Goal: Check status

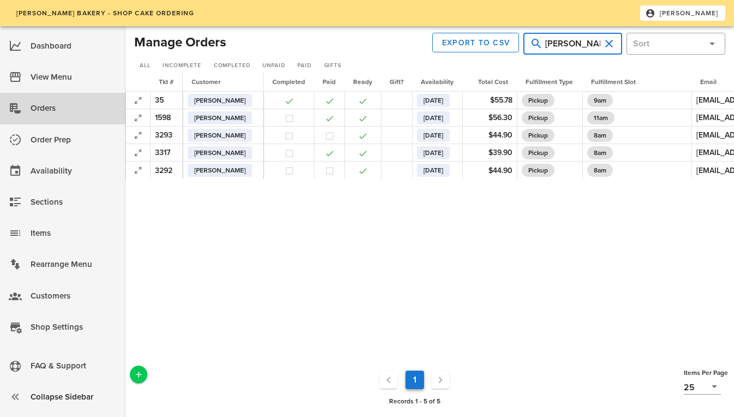
click at [578, 42] on input "[PERSON_NAME]" at bounding box center [572, 43] width 55 height 17
type input "[PERSON_NAME]"
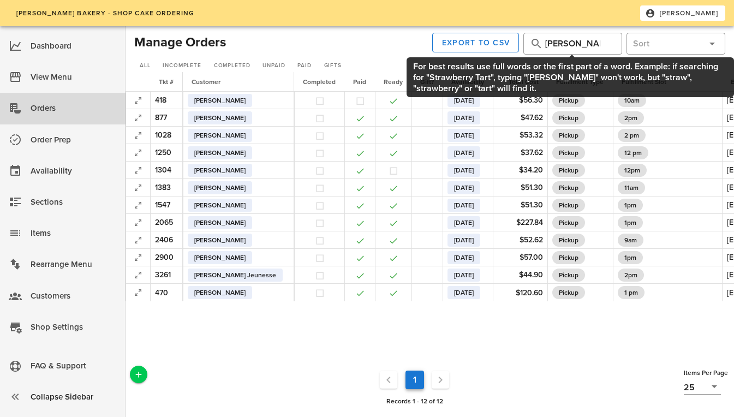
click at [578, 42] on input "[PERSON_NAME]" at bounding box center [572, 43] width 55 height 17
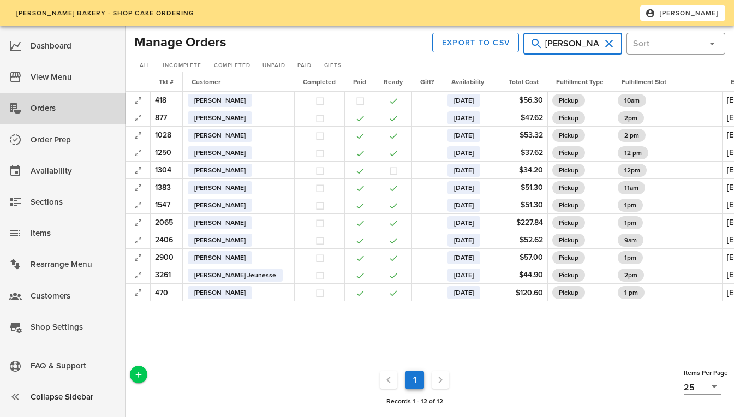
type input "[PERSON_NAME]"
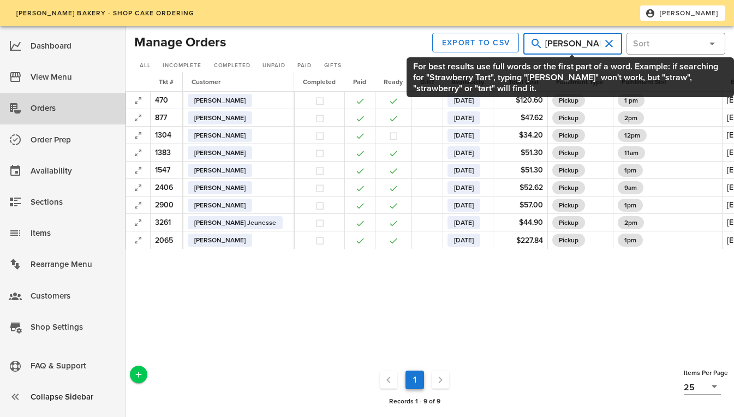
type input "[PERSON_NAME]"
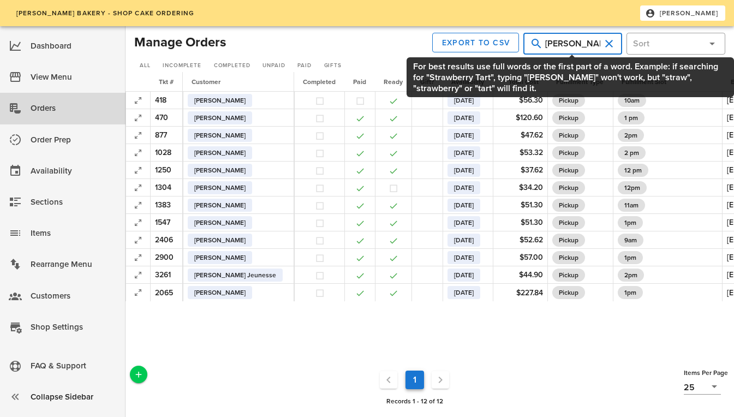
click at [577, 46] on input "[PERSON_NAME]" at bounding box center [572, 43] width 55 height 17
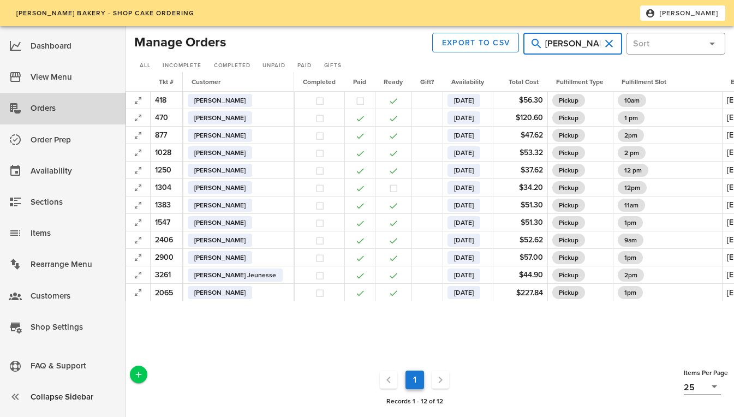
type input "[PERSON_NAME]"
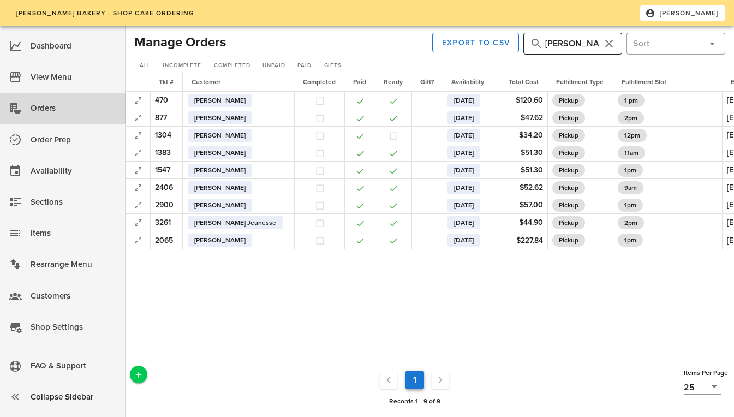
click at [576, 40] on input "[PERSON_NAME]" at bounding box center [572, 43] width 55 height 17
type input "[PERSON_NAME]"
